Goal: Task Accomplishment & Management: Manage account settings

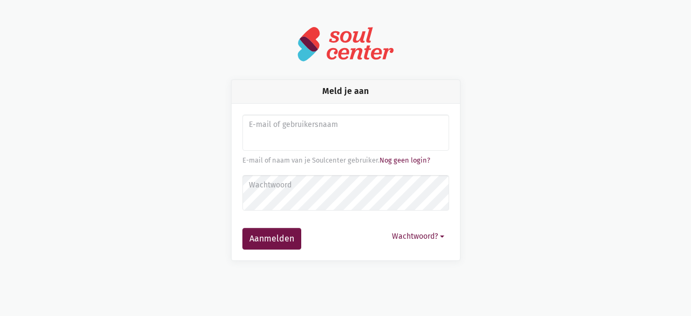
click at [243, 137] on input "Aanmelden" at bounding box center [346, 133] width 207 height 37
type input "[EMAIL_ADDRESS][DOMAIN_NAME]"
click at [290, 182] on label "Wachtwoord" at bounding box center [345, 185] width 193 height 12
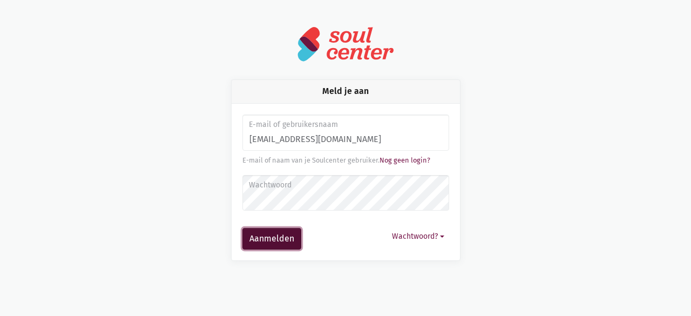
click at [279, 236] on button "Aanmelden" at bounding box center [272, 239] width 59 height 22
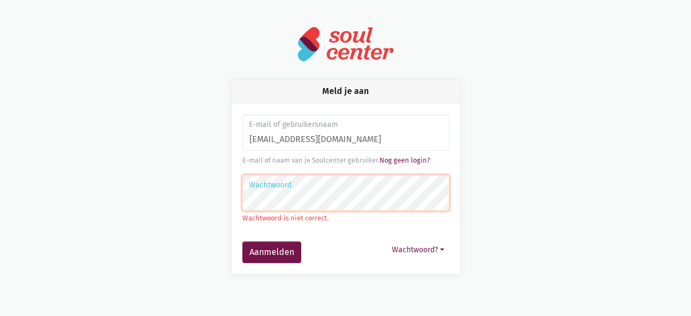
click at [243, 241] on button "Aanmelden" at bounding box center [272, 252] width 59 height 22
click at [277, 249] on button "Aanmelden" at bounding box center [272, 252] width 59 height 22
click at [272, 211] on div "Wachtwoord Wachtwoord is niet correct." at bounding box center [346, 199] width 207 height 49
click at [317, 187] on label "Wachtwoord" at bounding box center [345, 185] width 193 height 12
click at [243, 241] on button "Aanmelden" at bounding box center [272, 252] width 59 height 22
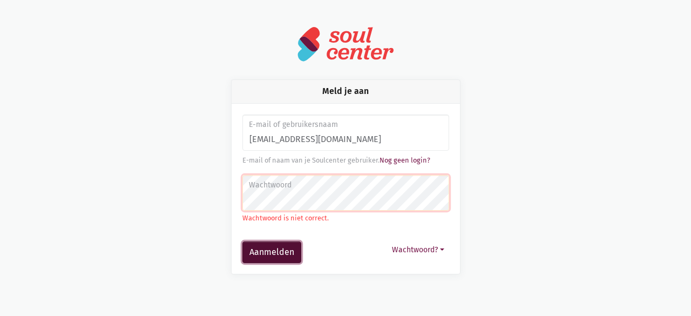
click at [264, 243] on button "Aanmelden" at bounding box center [272, 252] width 59 height 22
click at [328, 225] on form "E-mail of gebruikersnaam evelyne.vanrobaeys@telenet.be E-mail of naam van je So…" at bounding box center [346, 189] width 207 height 149
